Goal: Use online tool/utility: Utilize a website feature to perform a specific function

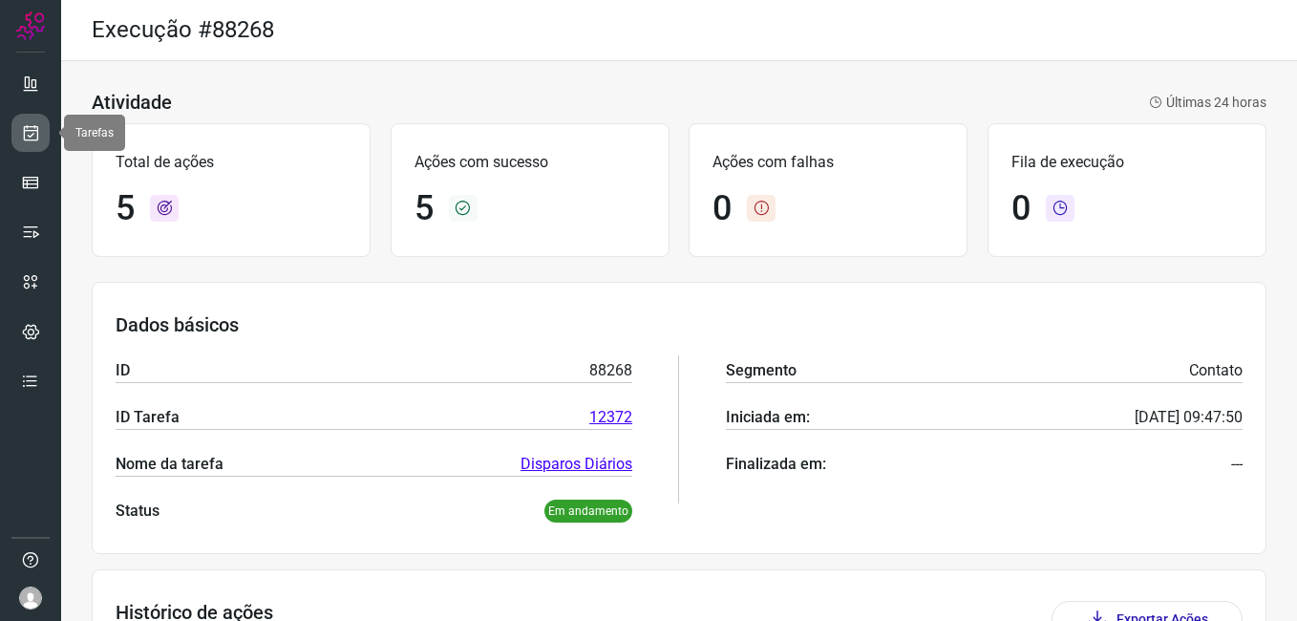
click at [29, 121] on link at bounding box center [30, 133] width 38 height 38
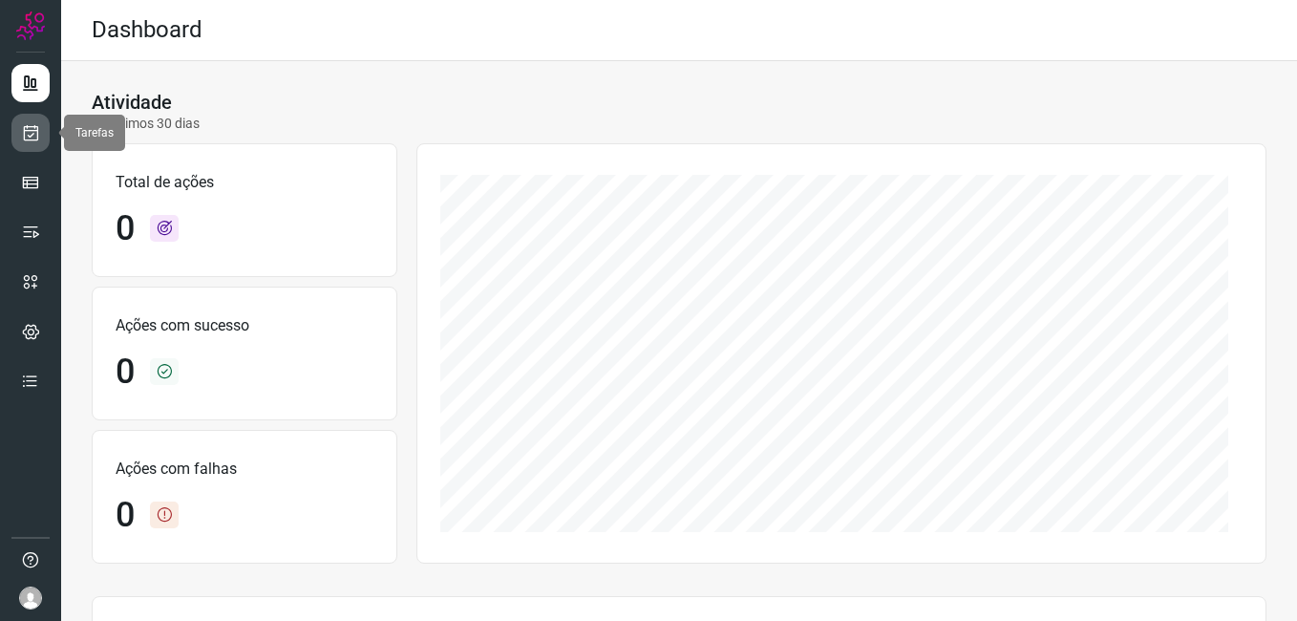
click at [27, 116] on link at bounding box center [30, 133] width 38 height 38
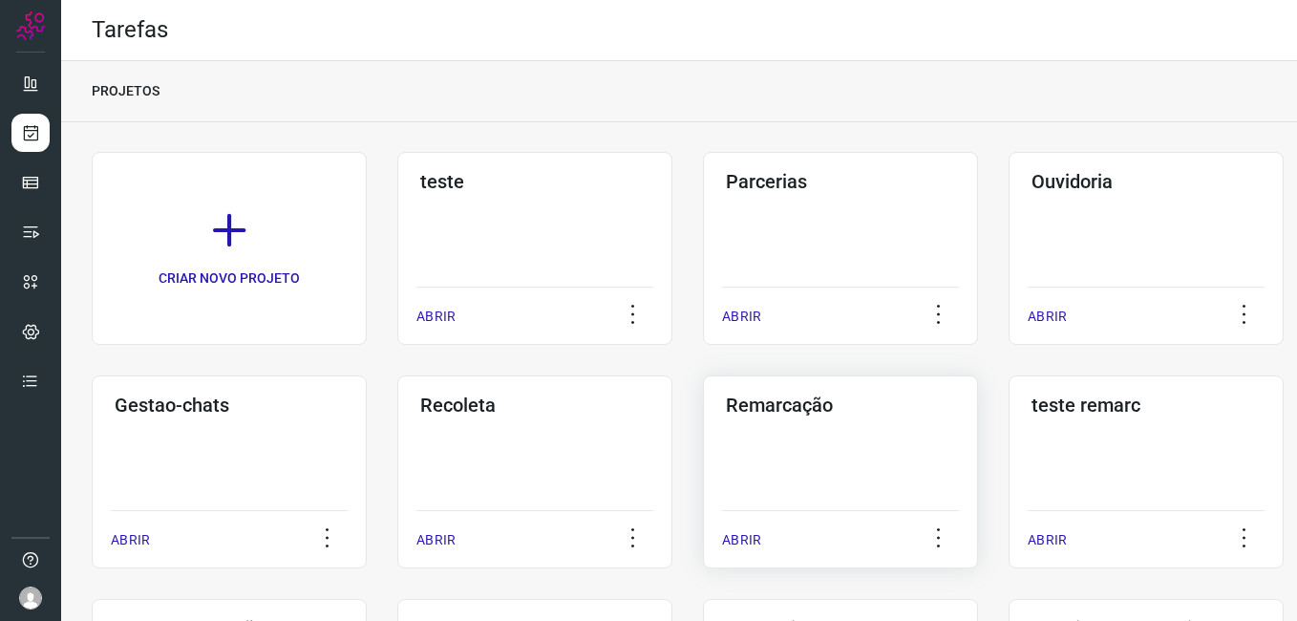
click at [855, 410] on h3 "Remarcação" at bounding box center [840, 405] width 229 height 23
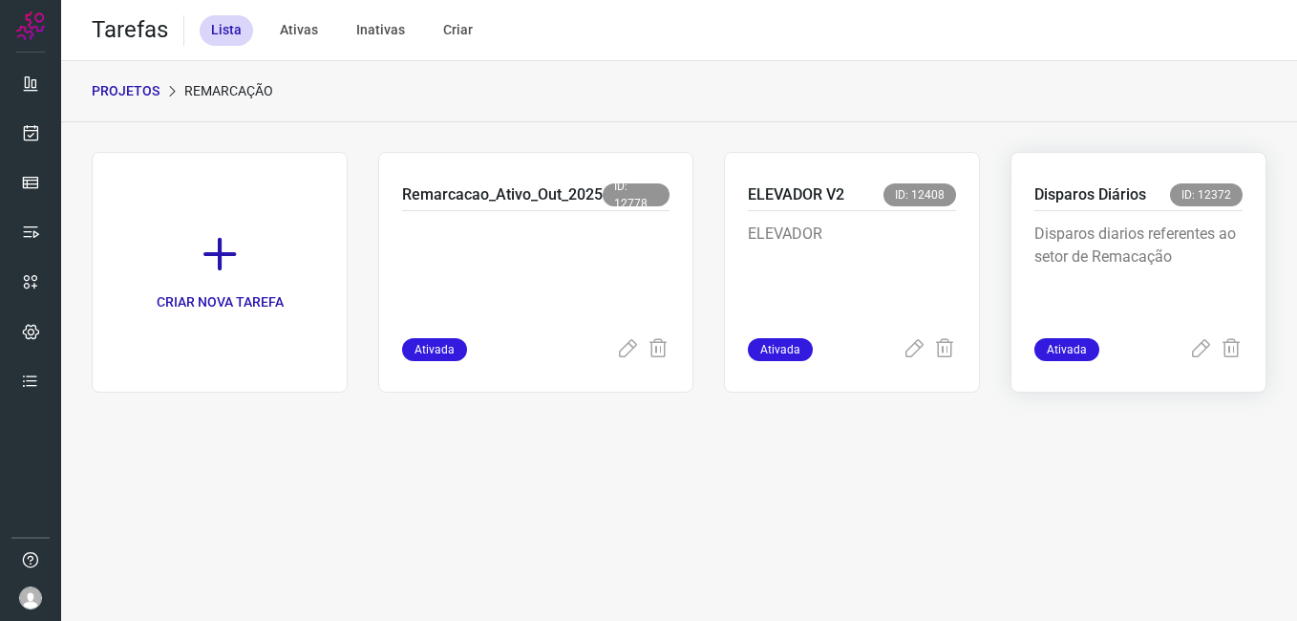
click at [1161, 278] on p "Disparos diarios referentes ao setor de Remacação" at bounding box center [1138, 271] width 208 height 96
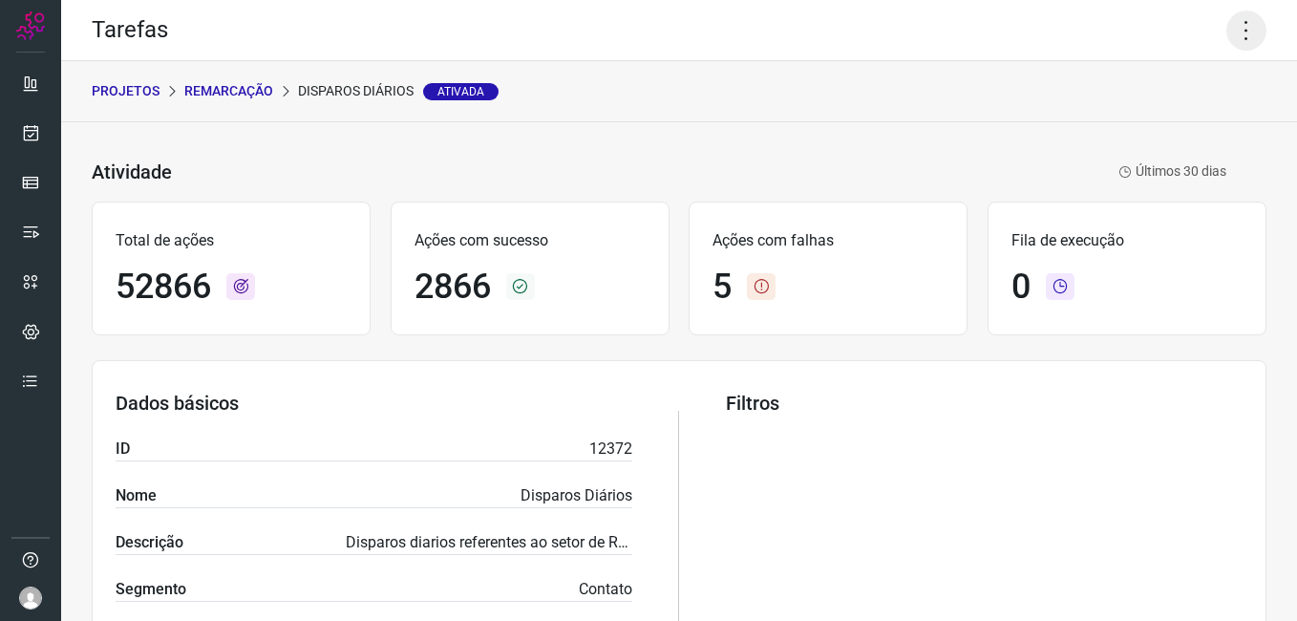
click at [1226, 21] on icon at bounding box center [1246, 31] width 40 height 40
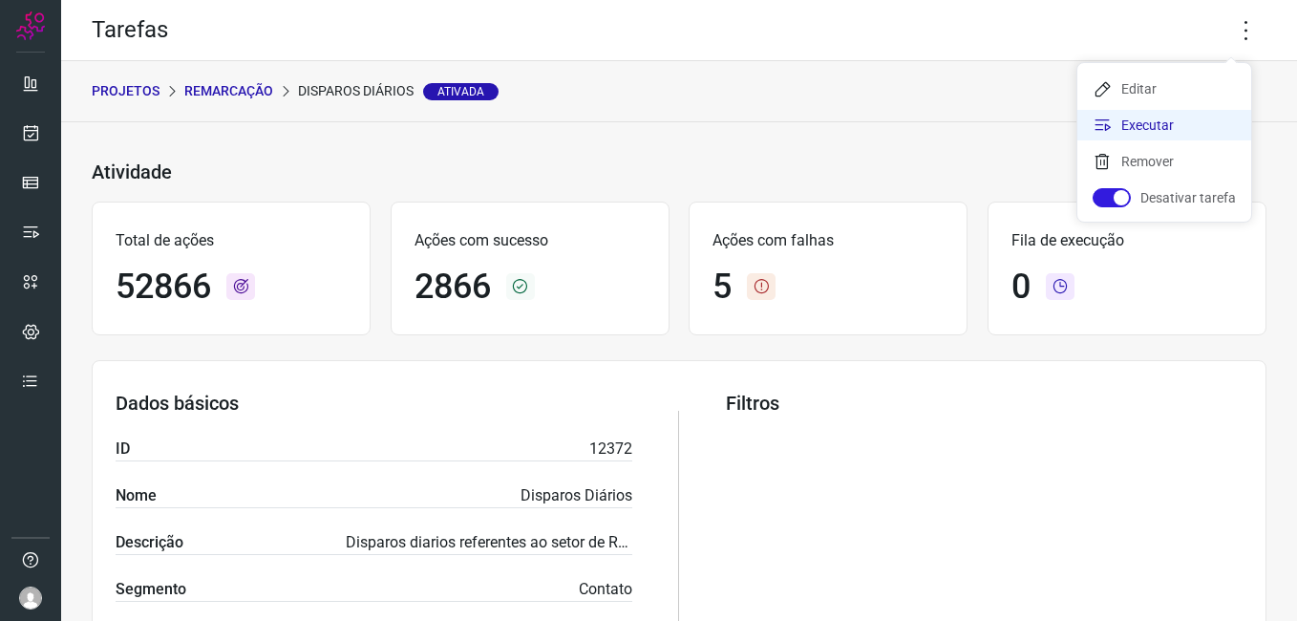
click at [1157, 122] on li "Executar" at bounding box center [1164, 125] width 174 height 31
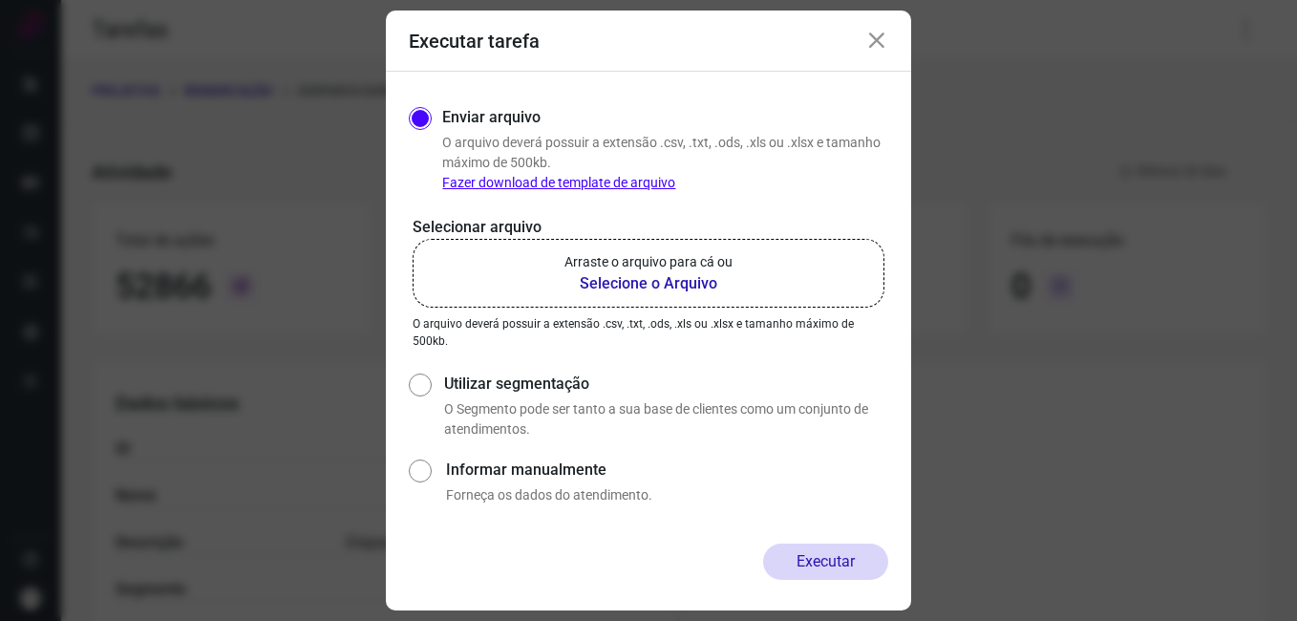
click at [670, 281] on b "Selecione o Arquivo" at bounding box center [648, 283] width 168 height 23
click at [0, 0] on input "Arraste o arquivo para cá ou Selecione o Arquivo" at bounding box center [0, 0] width 0 height 0
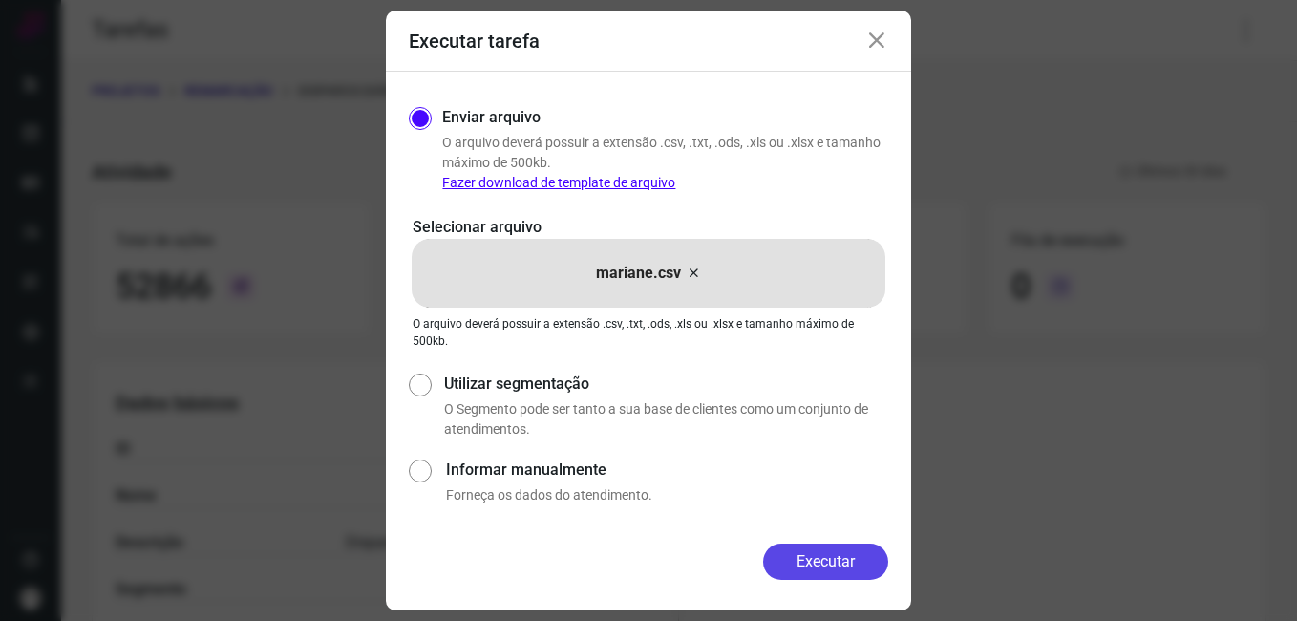
click at [844, 564] on button "Executar" at bounding box center [825, 561] width 125 height 36
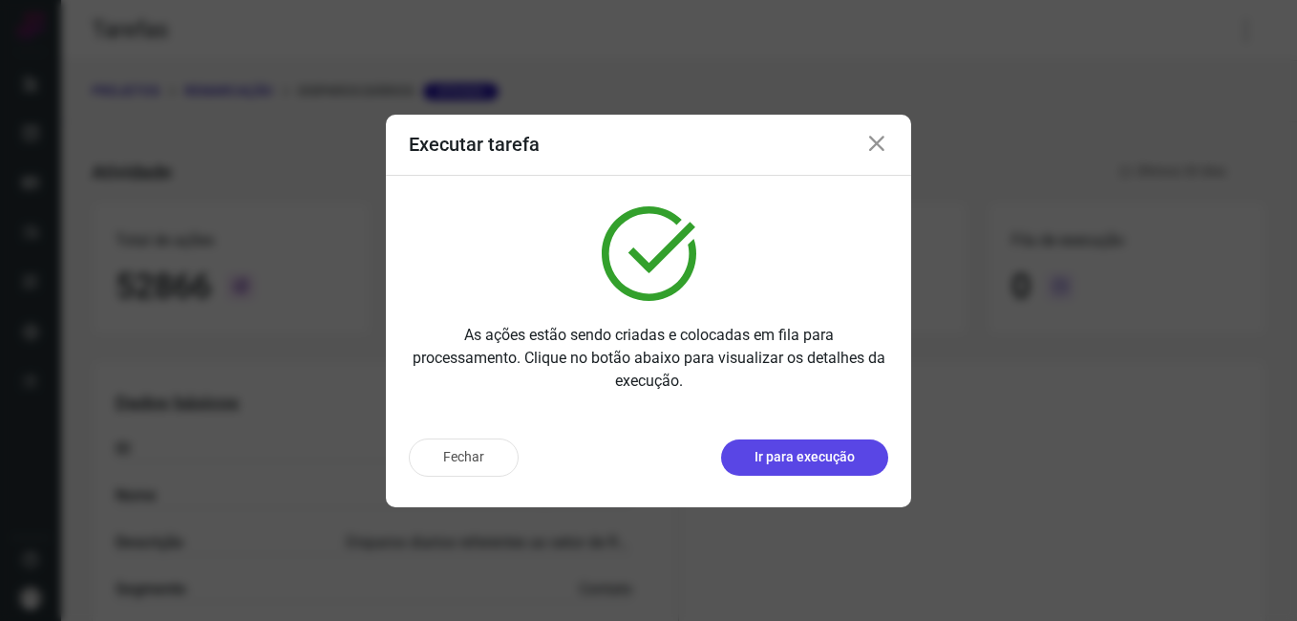
click at [803, 456] on p "Ir para execução" at bounding box center [805, 457] width 100 height 20
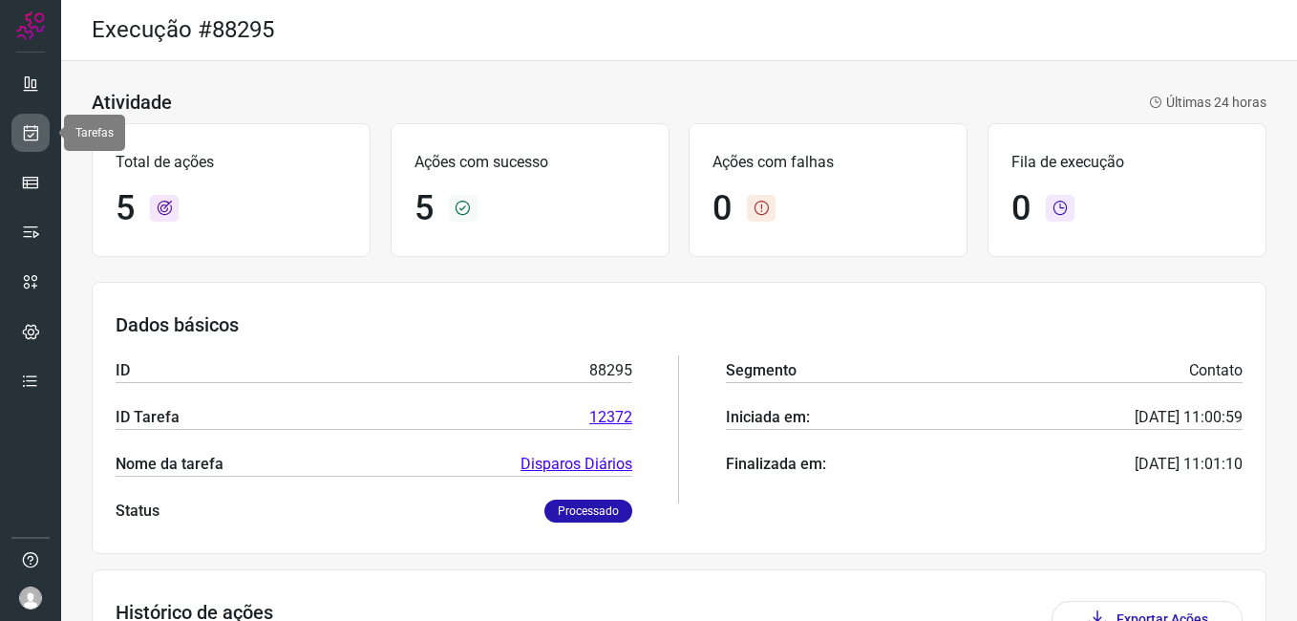
click at [46, 126] on link at bounding box center [30, 133] width 38 height 38
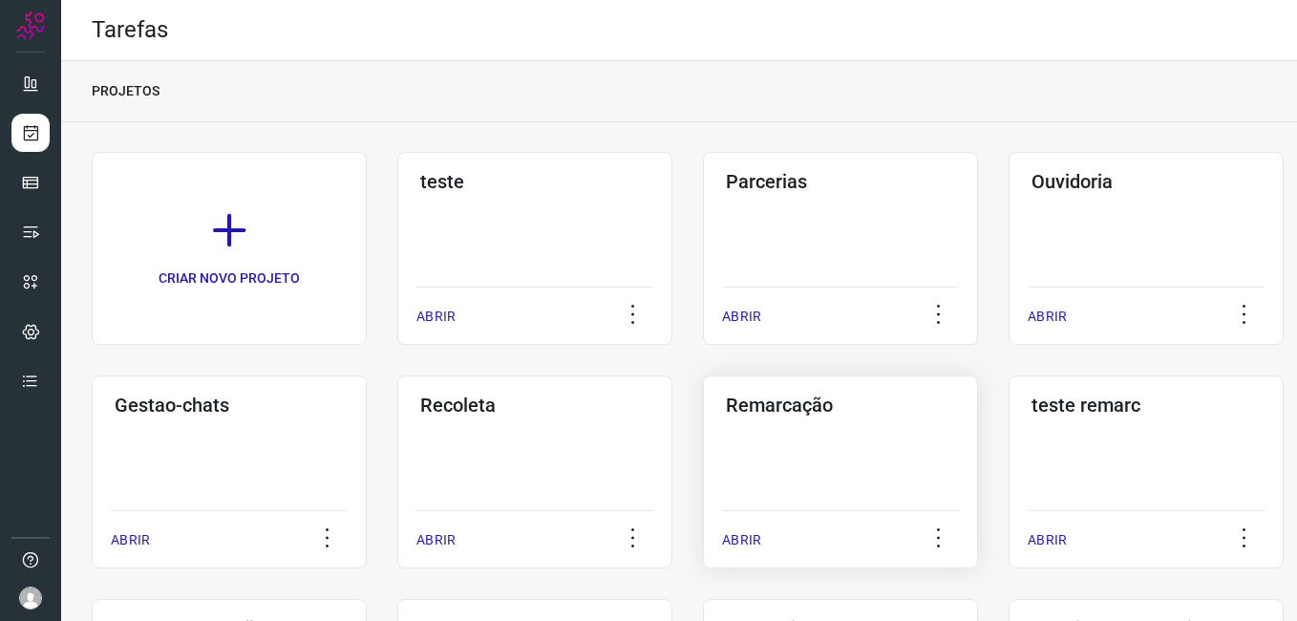
click at [876, 429] on div "Remarcação ABRIR" at bounding box center [840, 471] width 275 height 193
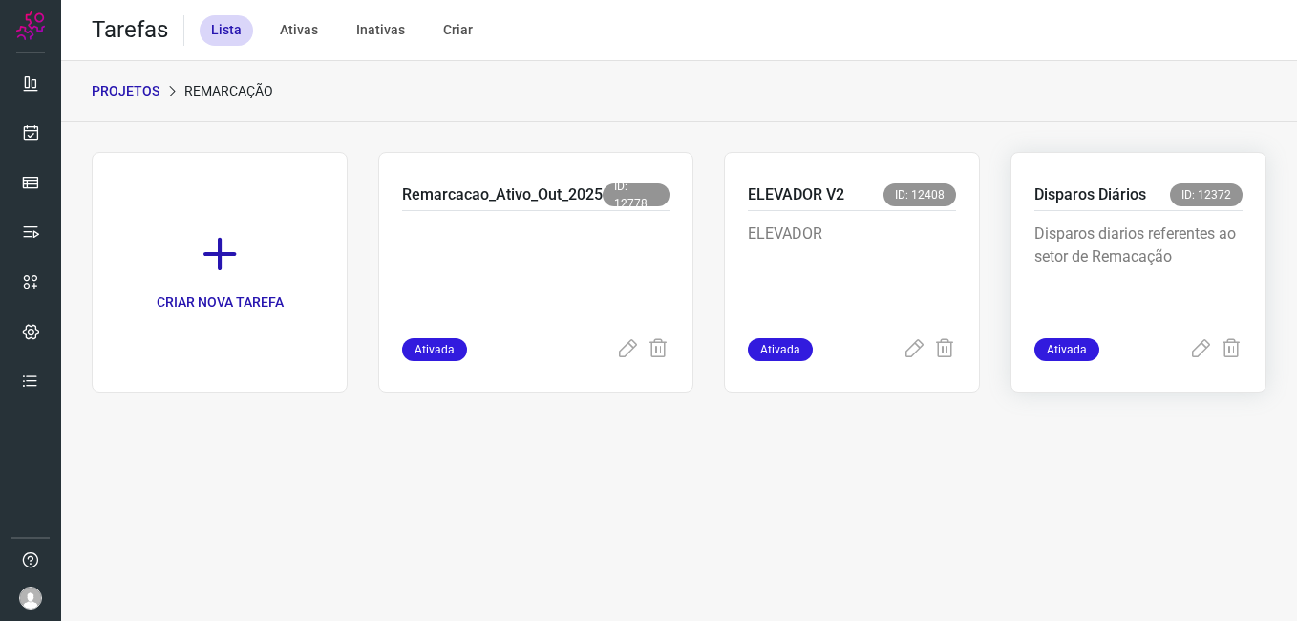
click at [1117, 272] on p "Disparos diarios referentes ao setor de Remacação" at bounding box center [1138, 271] width 208 height 96
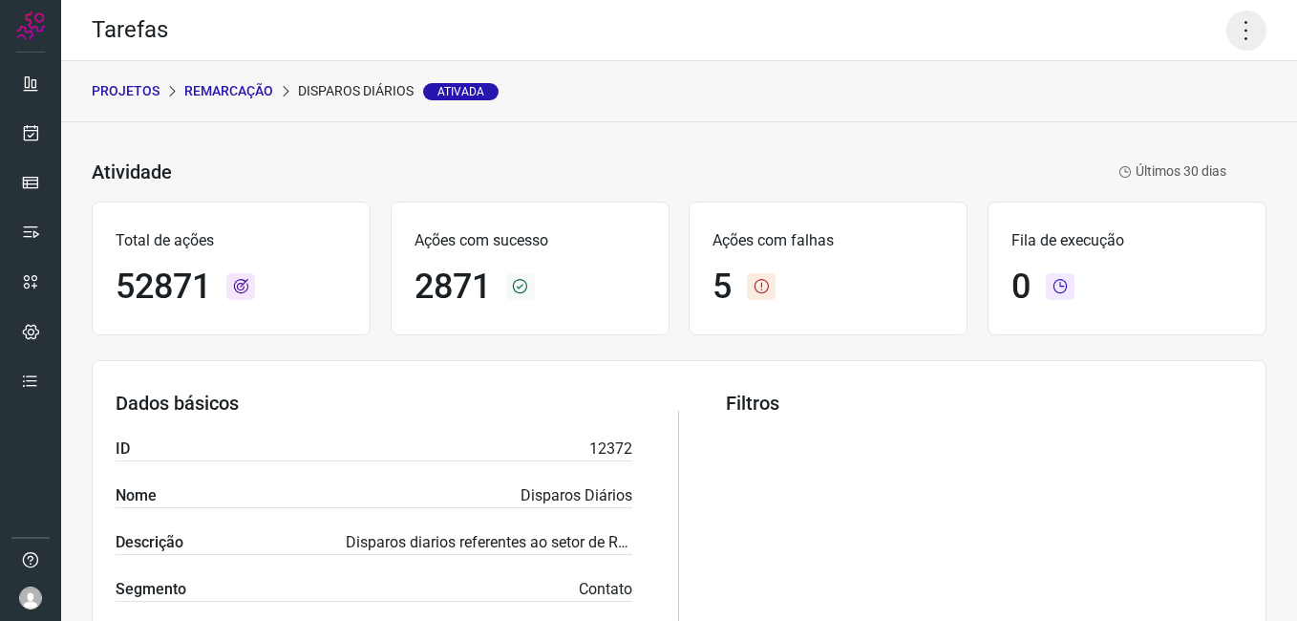
click at [1234, 30] on icon at bounding box center [1246, 31] width 40 height 40
click at [1187, 109] on ul "Editar Executar Remover Desativar tarefa" at bounding box center [1164, 142] width 174 height 159
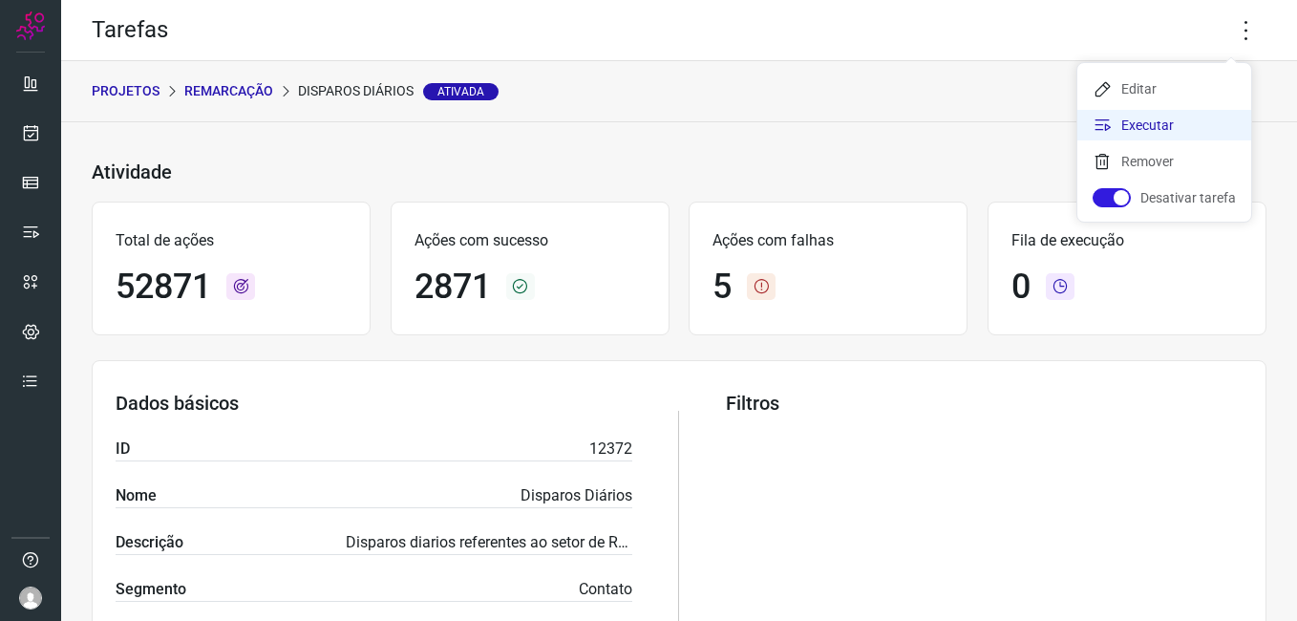
click at [1160, 125] on li "Executar" at bounding box center [1164, 125] width 174 height 31
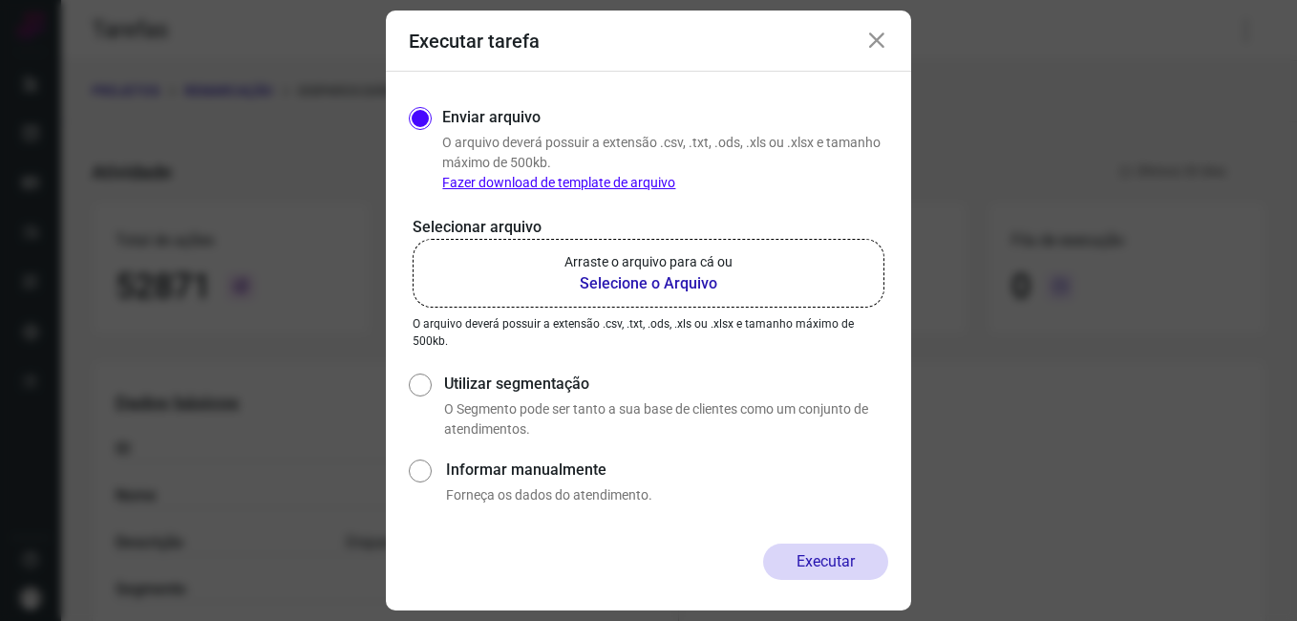
click at [697, 272] on b "Selecione o Arquivo" at bounding box center [648, 283] width 168 height 23
click at [0, 0] on input "Arraste o arquivo para cá ou Selecione o Arquivo" at bounding box center [0, 0] width 0 height 0
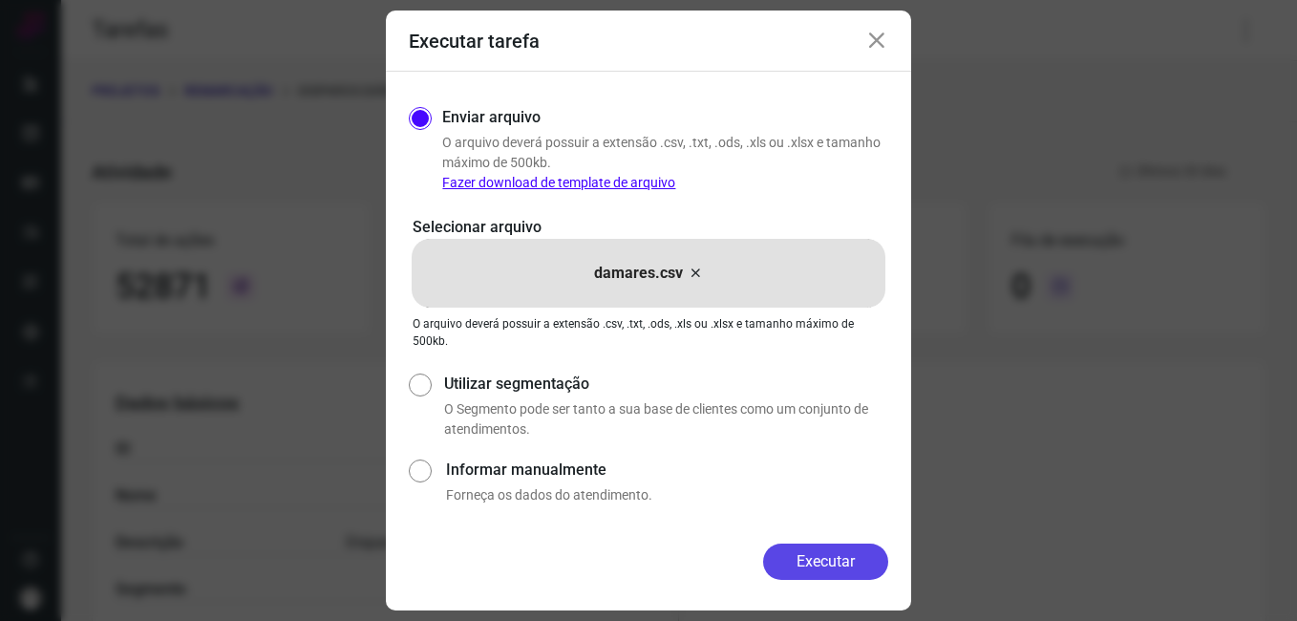
click at [824, 550] on button "Executar" at bounding box center [825, 561] width 125 height 36
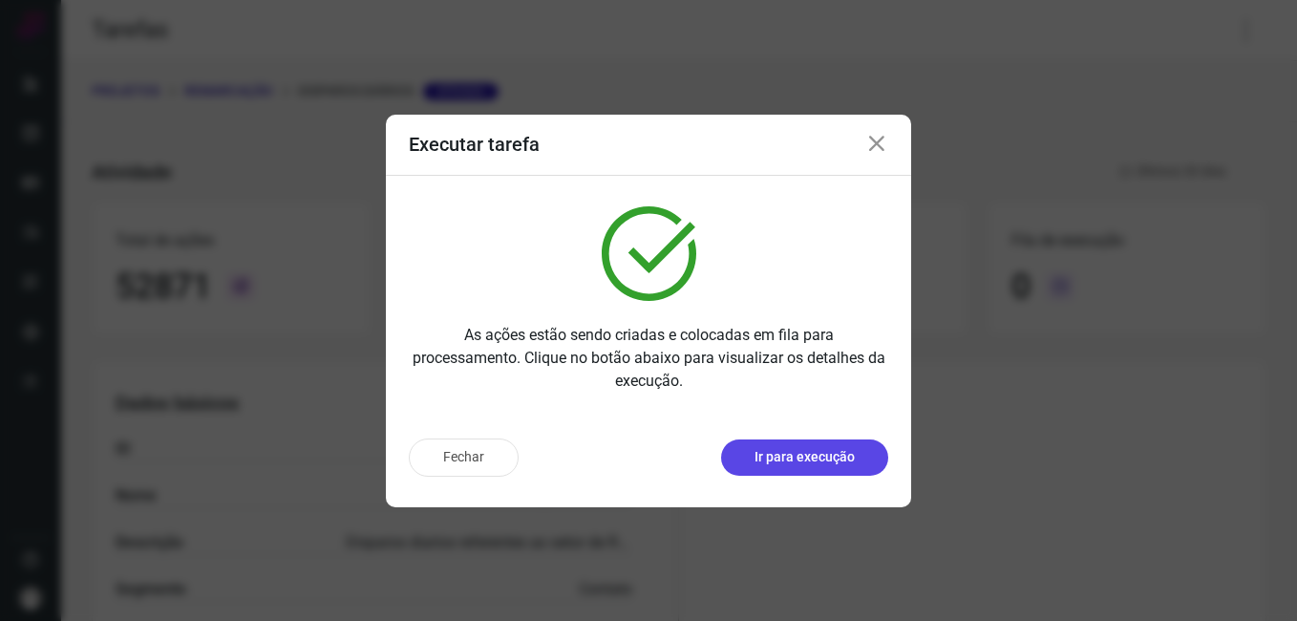
click at [820, 471] on button "Ir para execução" at bounding box center [804, 457] width 167 height 36
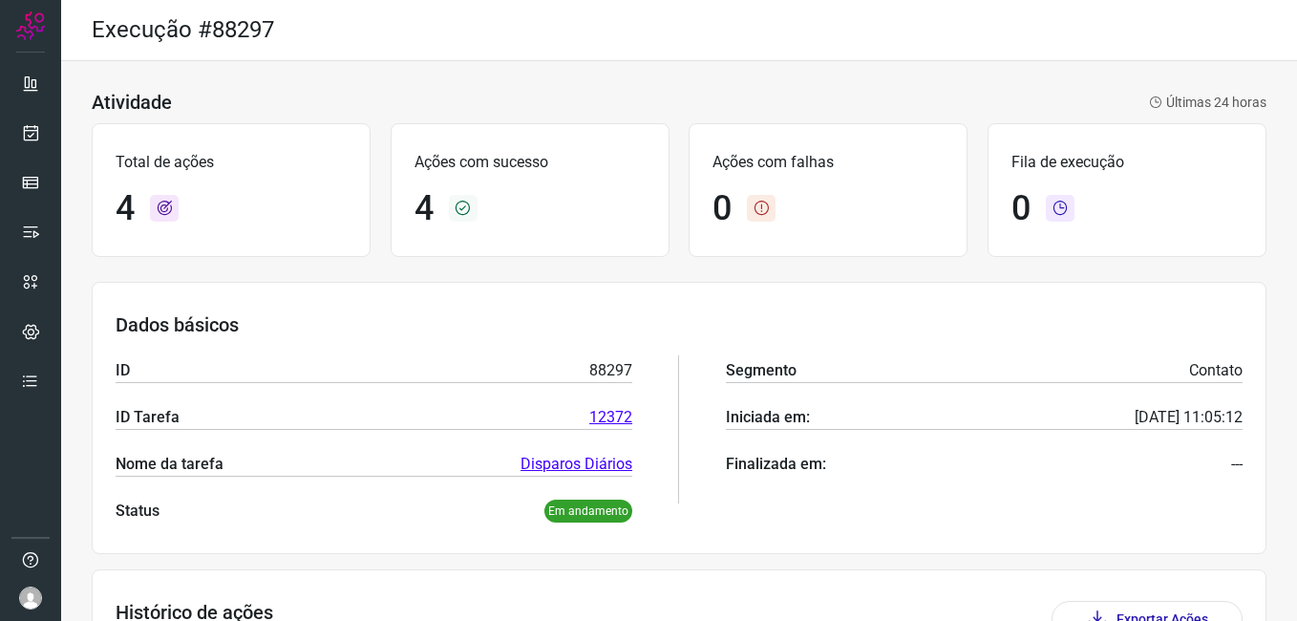
scroll to position [191, 0]
click at [36, 124] on icon at bounding box center [31, 132] width 20 height 19
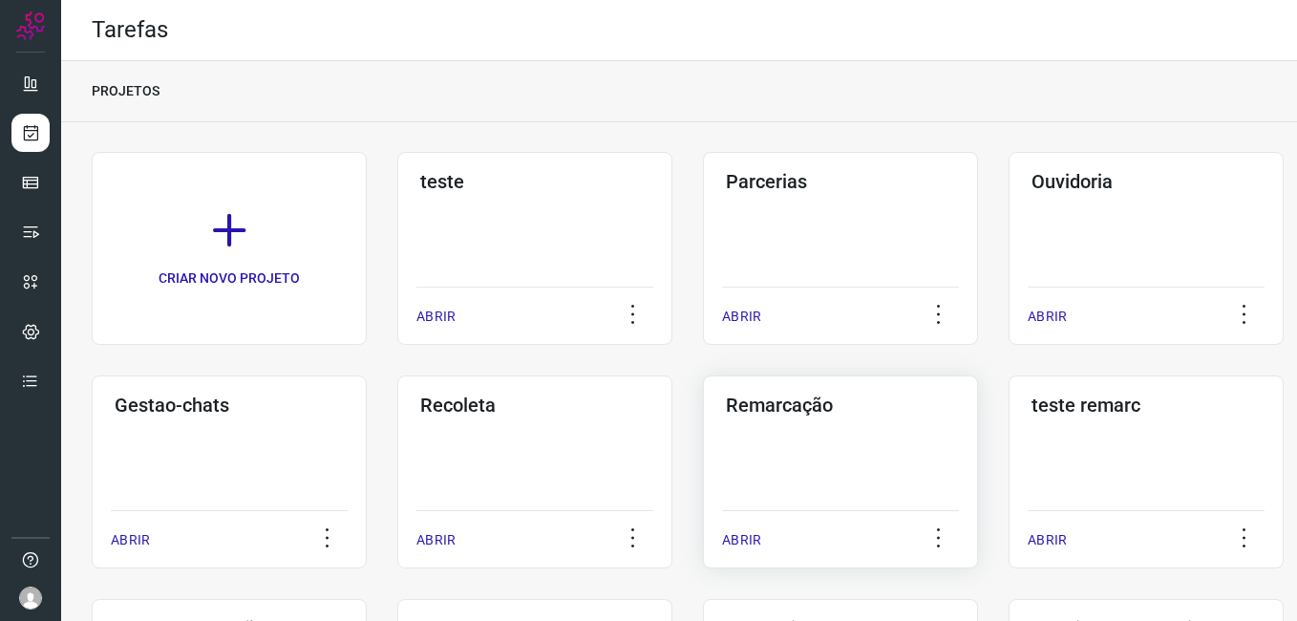
click at [793, 429] on div "Remarcação ABRIR" at bounding box center [840, 471] width 275 height 193
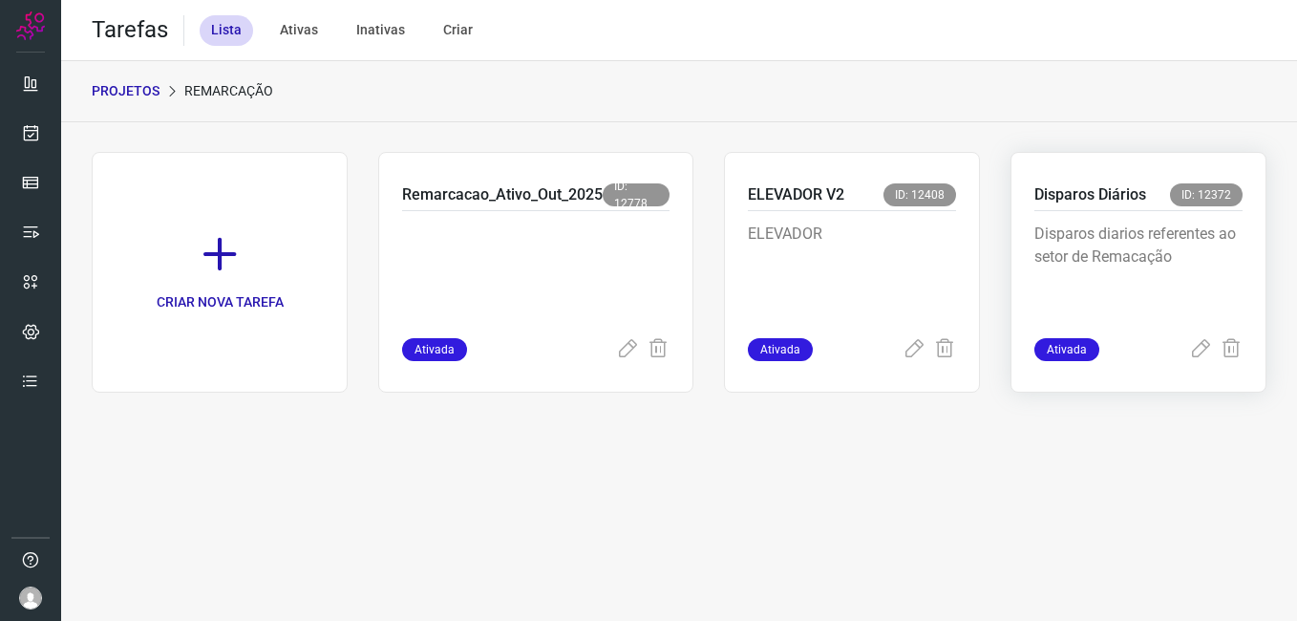
click at [1120, 222] on div "Disparos diarios referentes ao setor de Remacação" at bounding box center [1138, 274] width 208 height 127
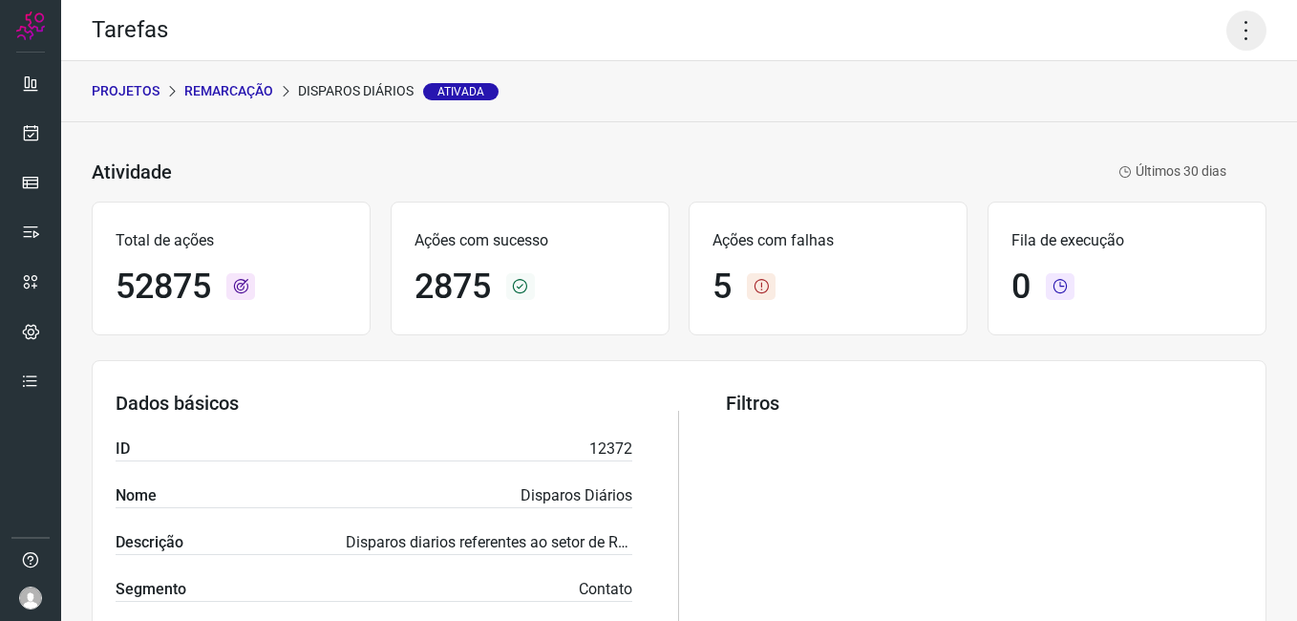
click at [1226, 33] on icon at bounding box center [1246, 31] width 40 height 40
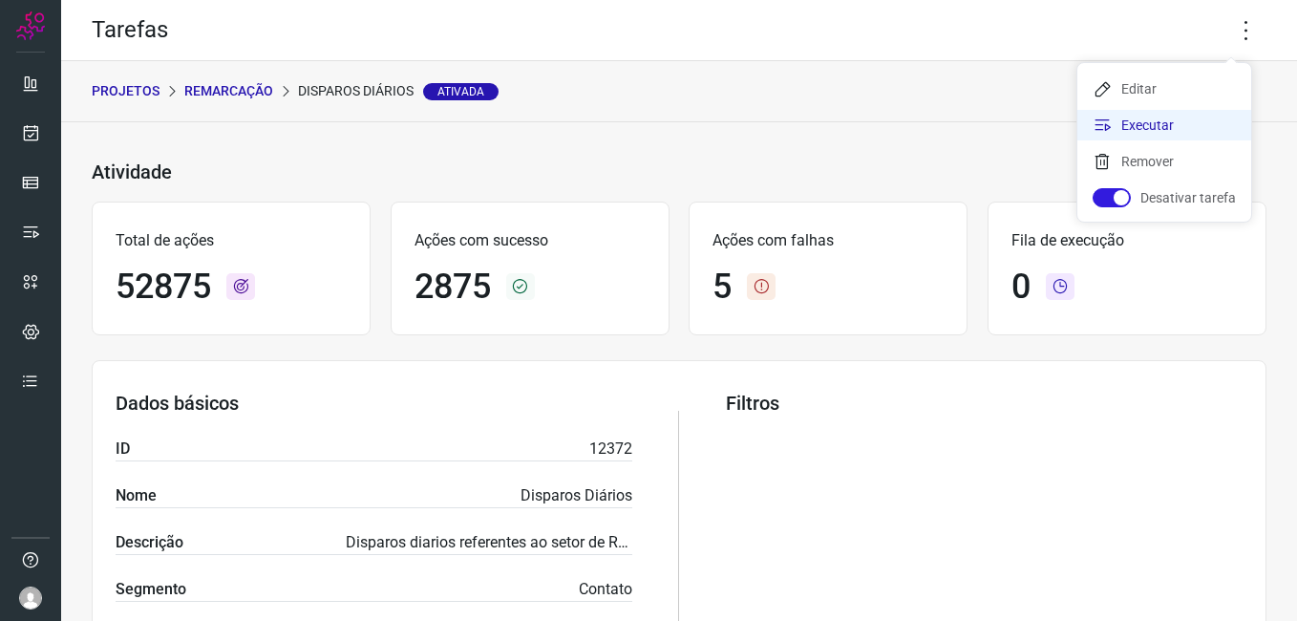
click at [1170, 115] on li "Executar" at bounding box center [1164, 125] width 174 height 31
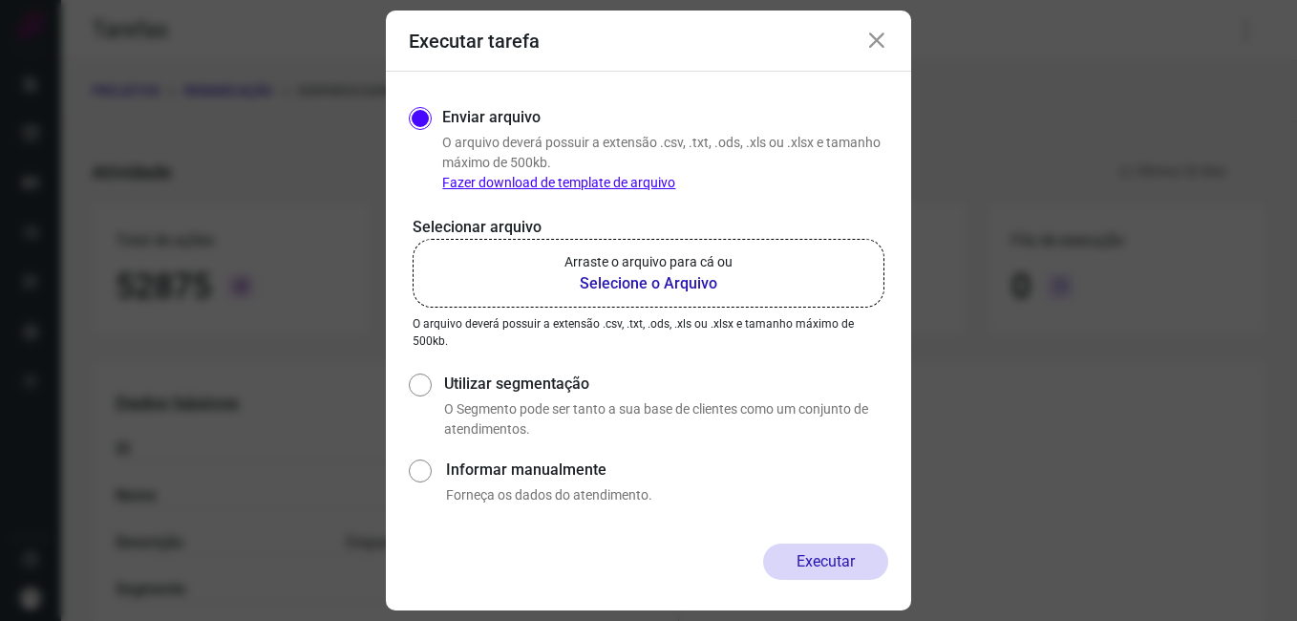
click at [694, 287] on b "Selecione o Arquivo" at bounding box center [648, 283] width 168 height 23
click at [0, 0] on input "Arraste o arquivo para cá ou Selecione o Arquivo" at bounding box center [0, 0] width 0 height 0
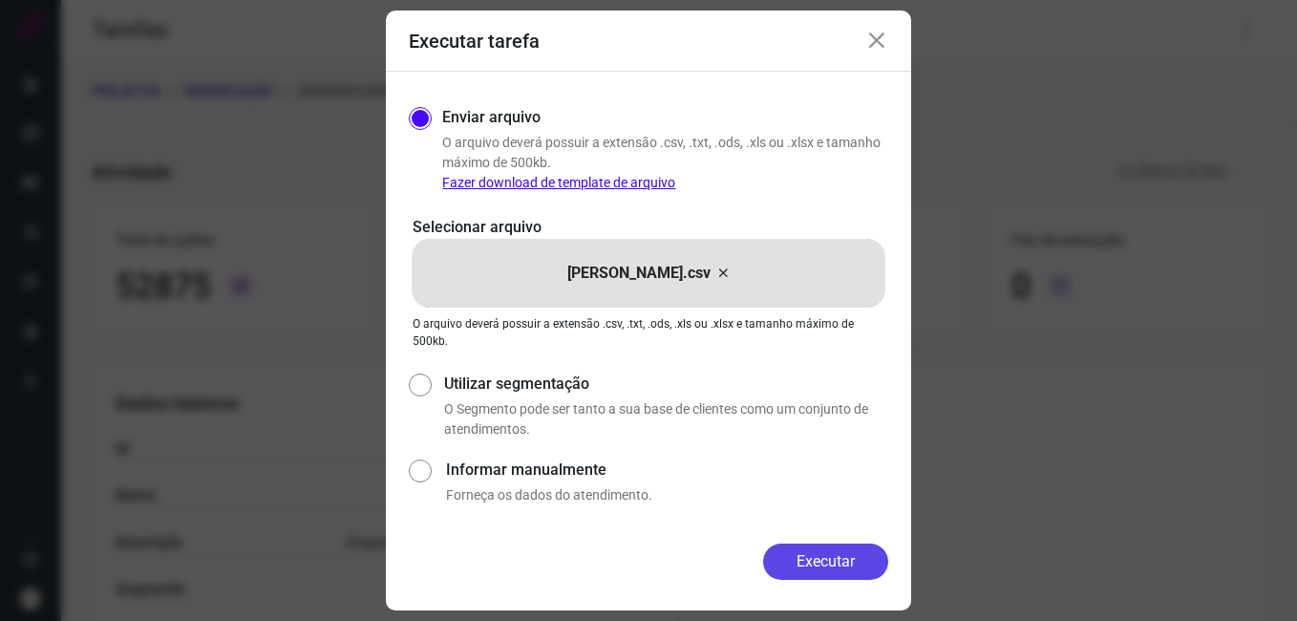
click at [853, 563] on button "Executar" at bounding box center [825, 561] width 125 height 36
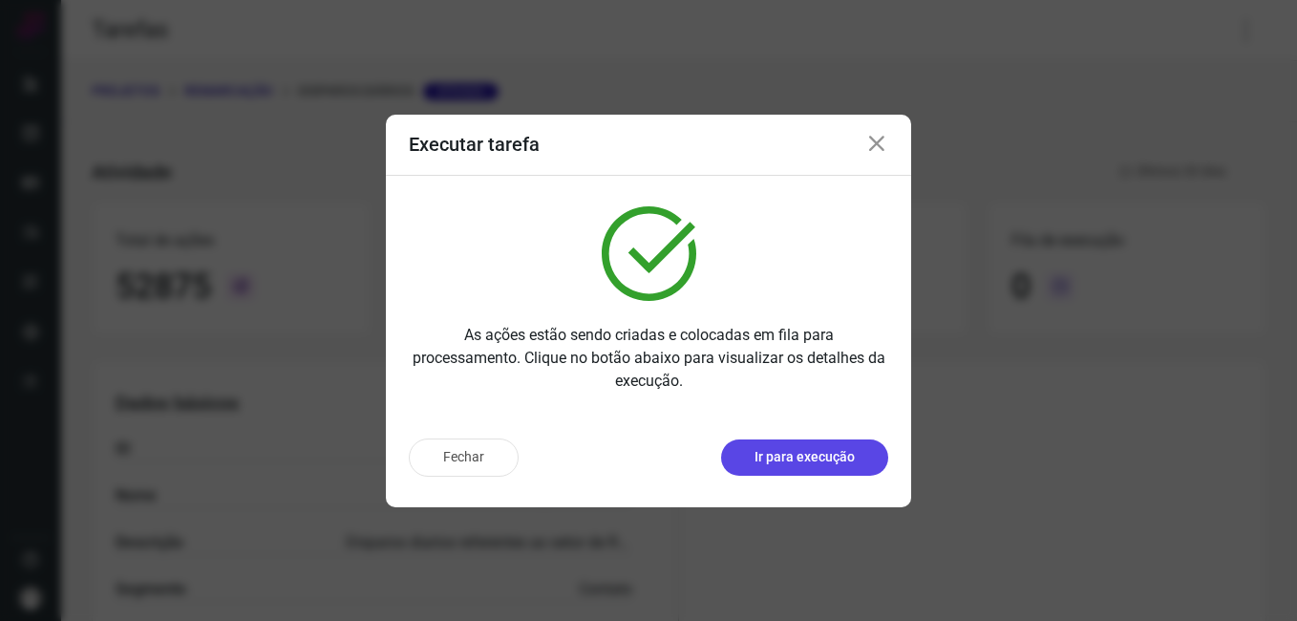
click at [825, 439] on button "Ir para execução" at bounding box center [804, 457] width 167 height 36
